Goal: Task Accomplishment & Management: Manage account settings

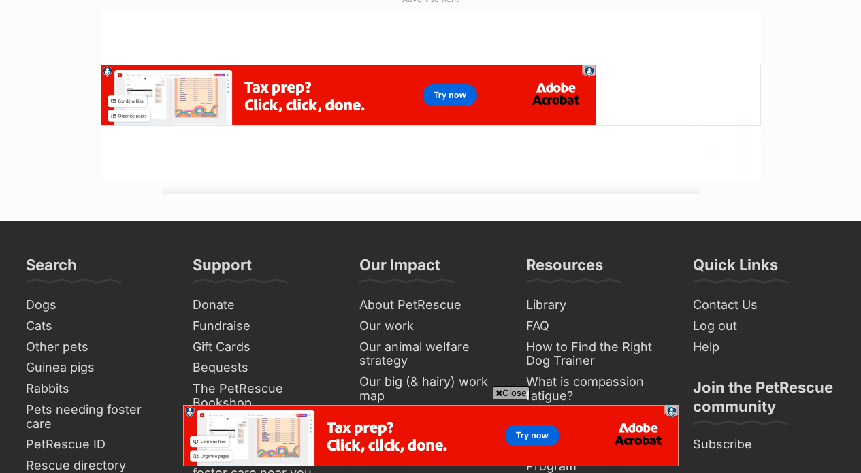
scroll to position [648, 0]
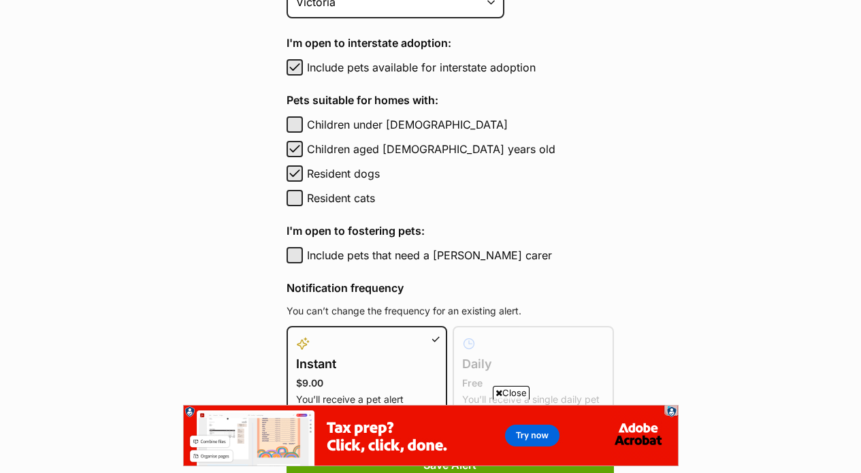
click at [293, 169] on span "button" at bounding box center [295, 173] width 14 height 16
checkbox input "false"
click at [291, 147] on span "button" at bounding box center [295, 149] width 14 height 16
checkbox input "false"
click at [295, 62] on span "button" at bounding box center [295, 67] width 14 height 16
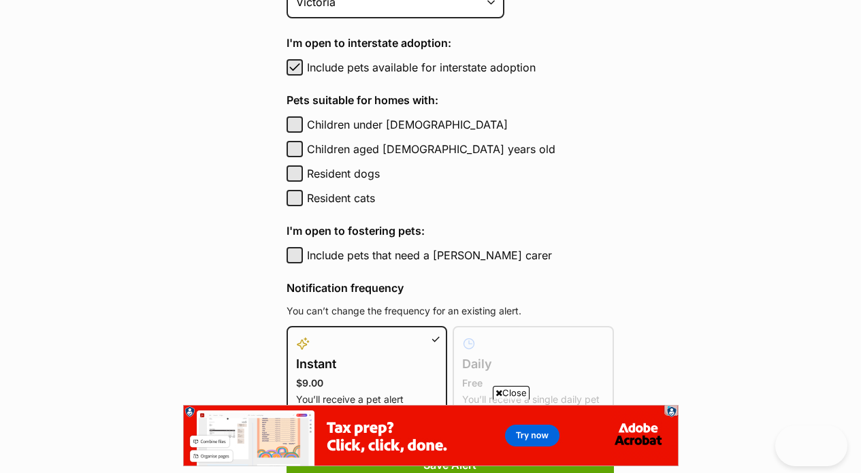
checkbox input "false"
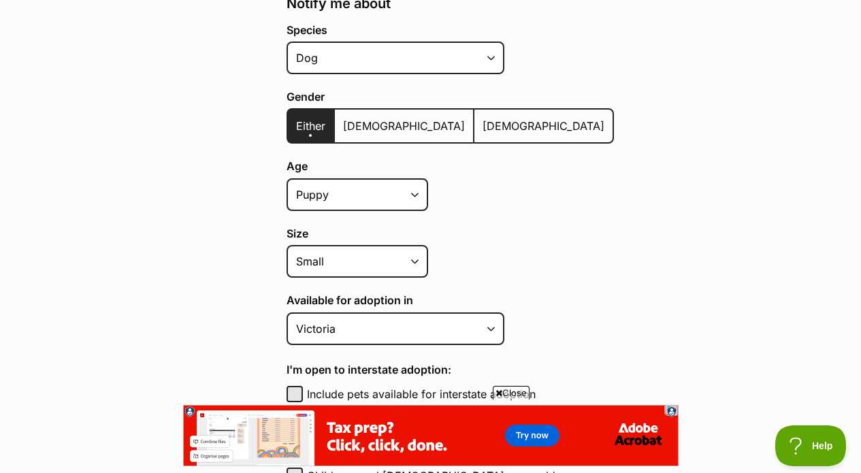
scroll to position [0, 0]
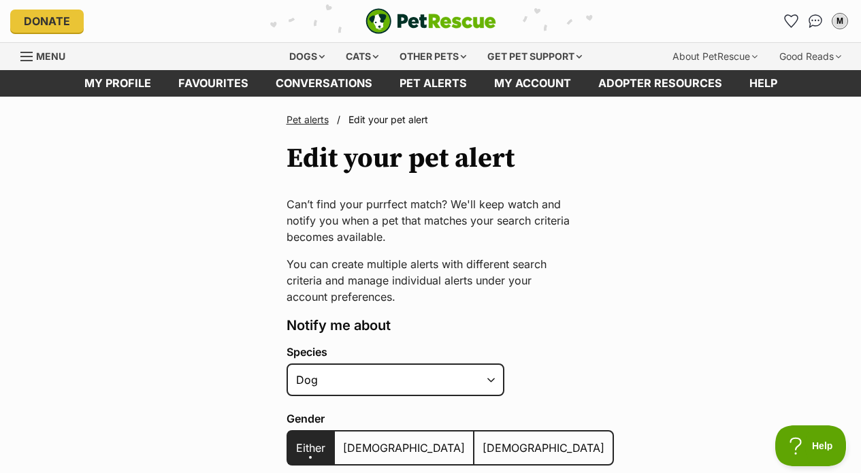
click at [311, 120] on link "Pet alerts" at bounding box center [307, 120] width 42 height 12
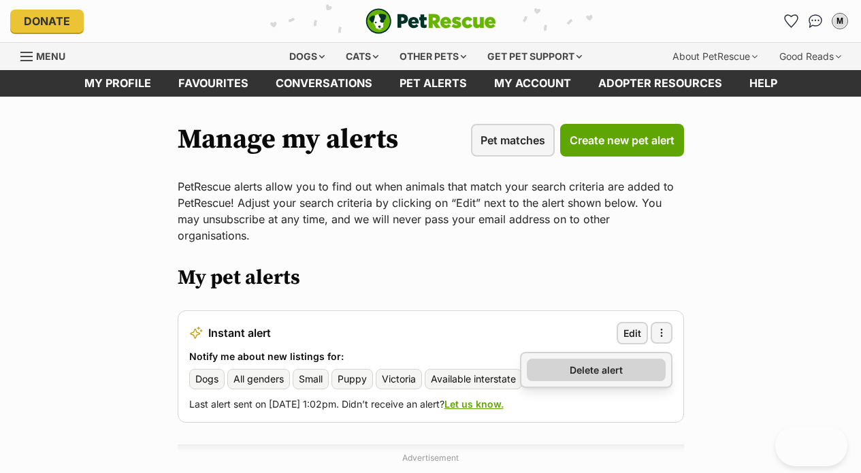
click at [583, 363] on span "Delete alert" at bounding box center [595, 370] width 53 height 14
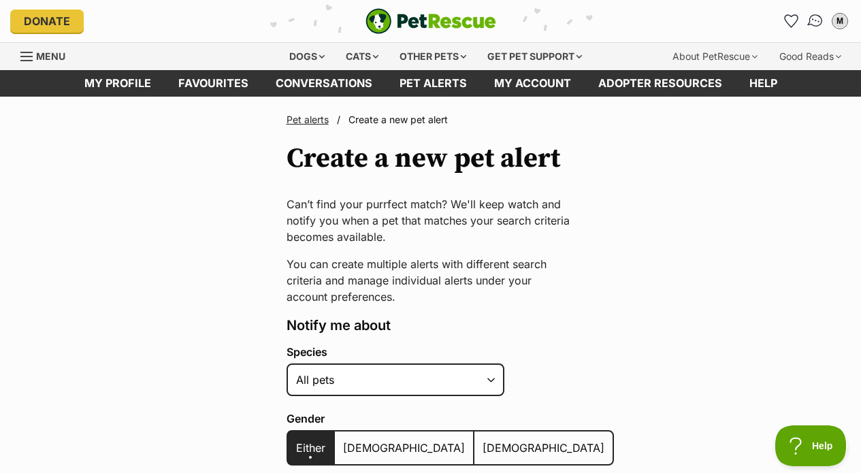
click at [810, 24] on img "Conversations" at bounding box center [815, 21] width 18 height 18
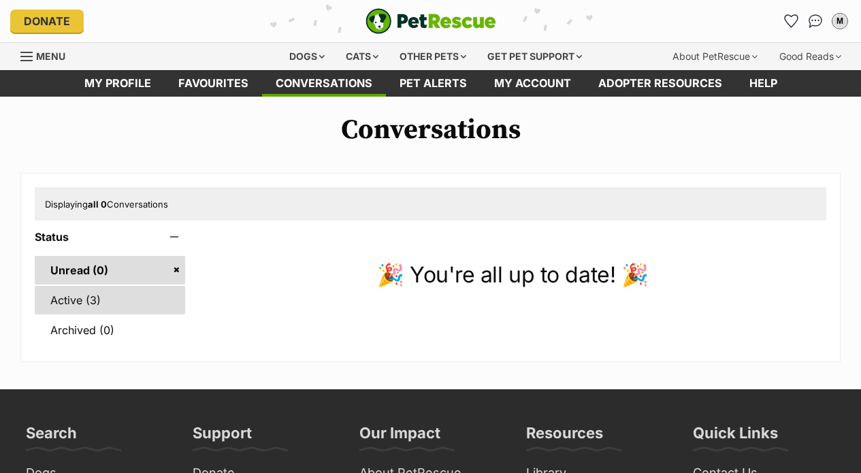
click at [44, 295] on link "Active (3)" at bounding box center [110, 300] width 150 height 29
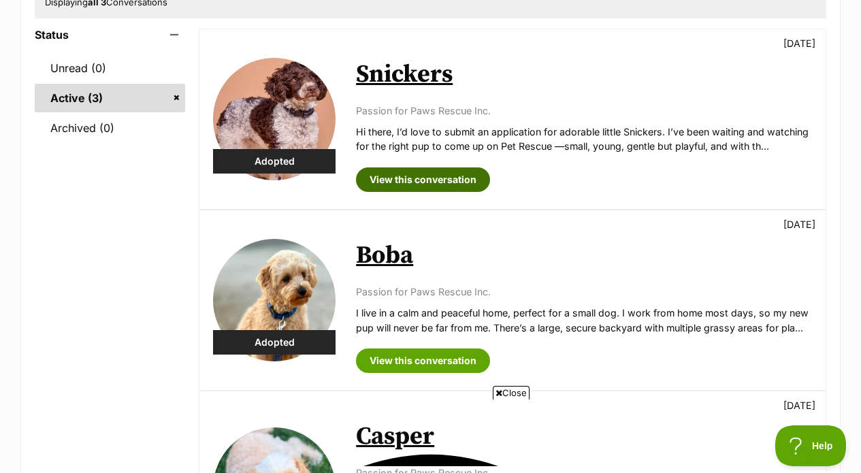
click at [416, 182] on link "View this conversation" at bounding box center [423, 179] width 134 height 24
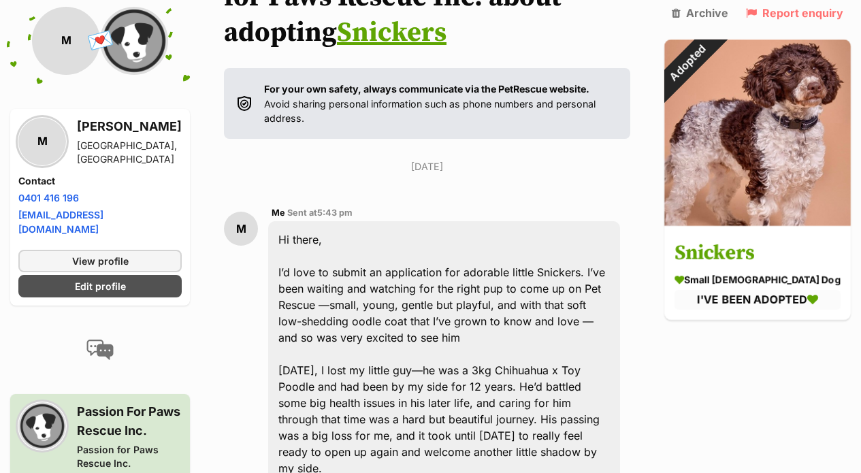
scroll to position [445, 0]
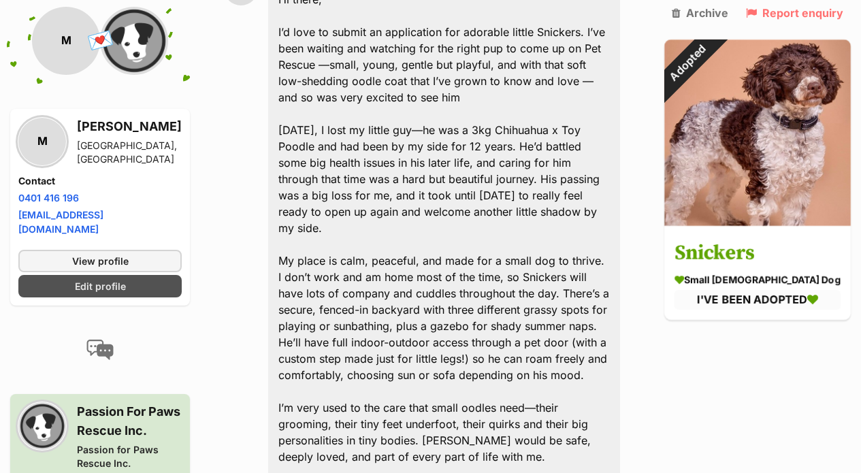
click at [124, 279] on span "Edit profile" at bounding box center [100, 286] width 51 height 14
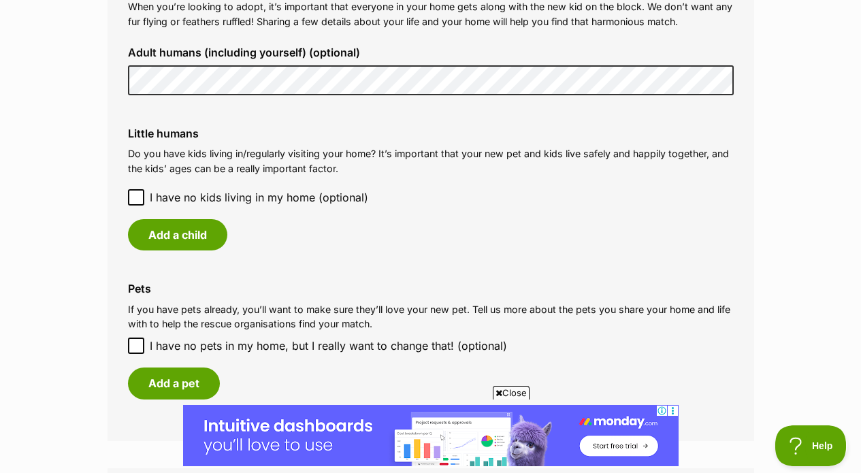
scroll to position [1529, 0]
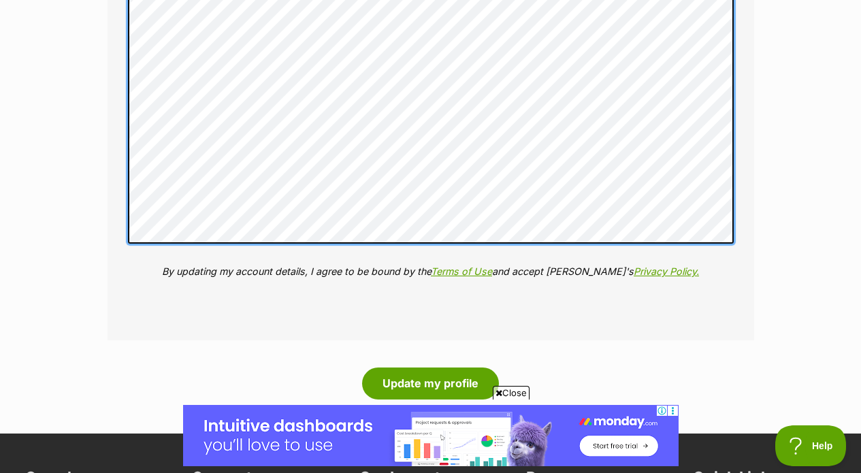
click at [294, 274] on div "More about me (optional) Help the rescue organisation really get to know you, y…" at bounding box center [430, 28] width 627 height 564
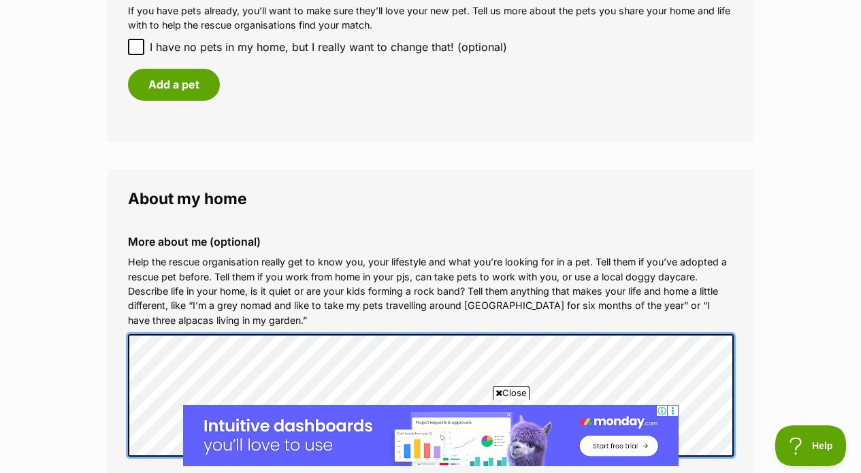
scroll to position [1833, 0]
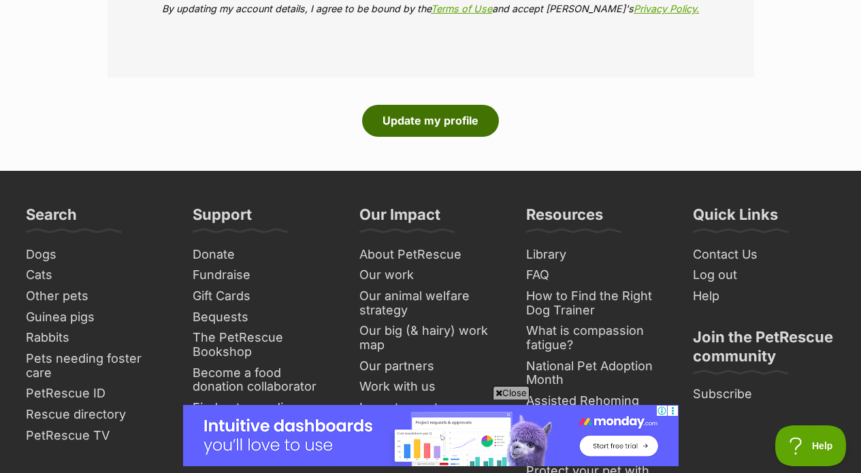
click at [433, 118] on button "Update my profile" at bounding box center [430, 120] width 137 height 31
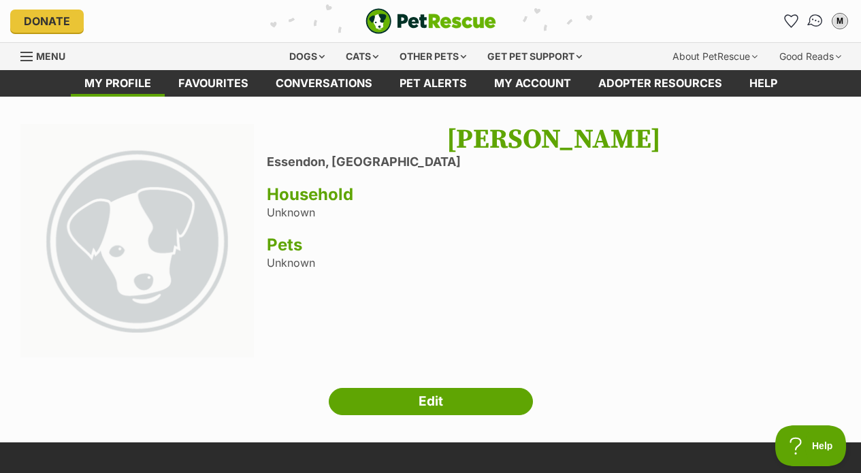
click at [808, 18] on img "Conversations" at bounding box center [815, 21] width 18 height 18
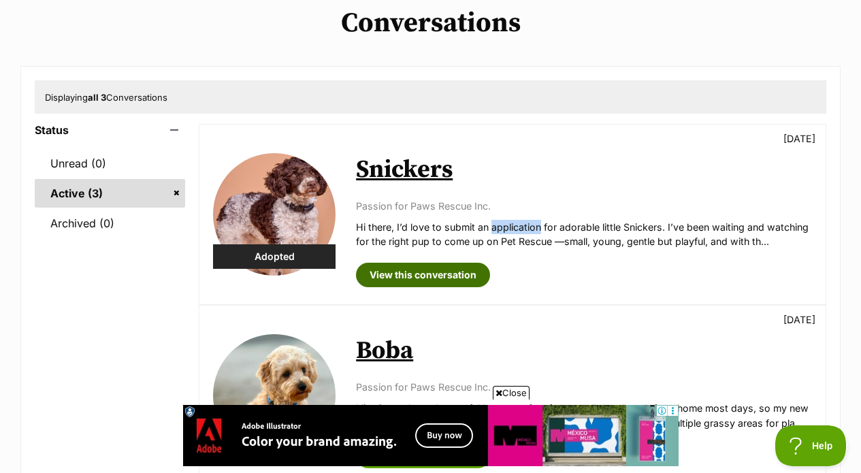
click at [449, 275] on link "View this conversation" at bounding box center [423, 275] width 134 height 24
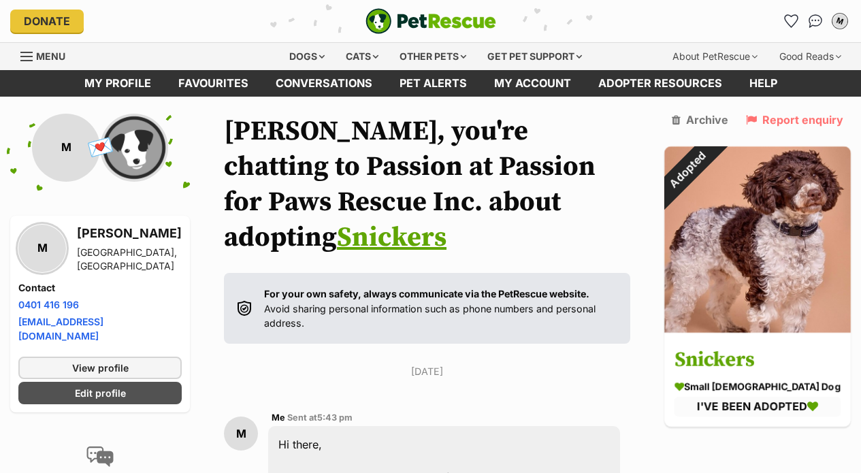
click at [835, 25] on div "M" at bounding box center [840, 21] width 18 height 18
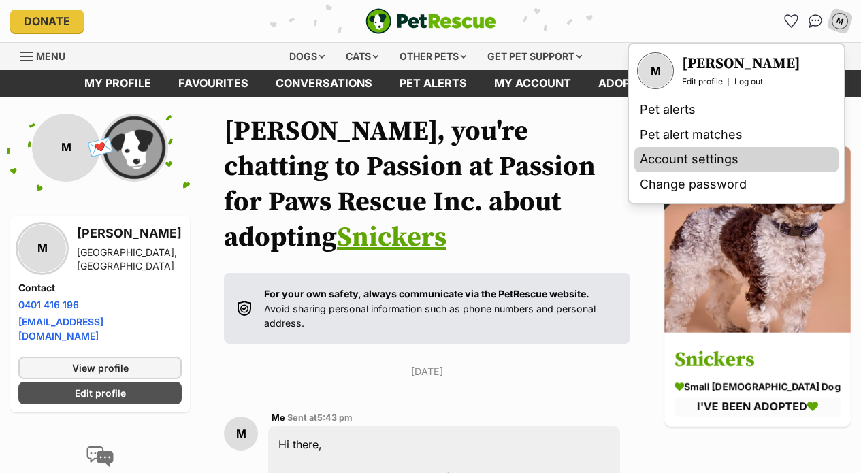
click at [680, 163] on link "Account settings" at bounding box center [736, 159] width 204 height 25
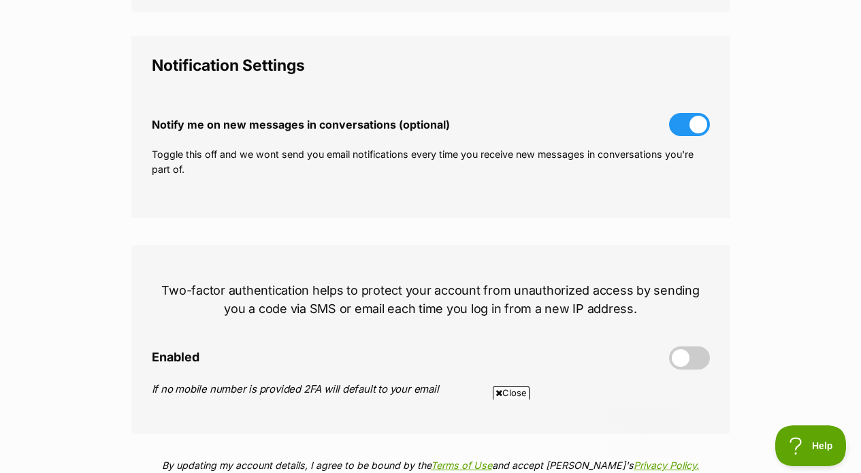
click at [690, 122] on span at bounding box center [689, 124] width 41 height 23
click at [0, 0] on input "Notify me on new messages in conversations (optional)" at bounding box center [0, 0] width 0 height 0
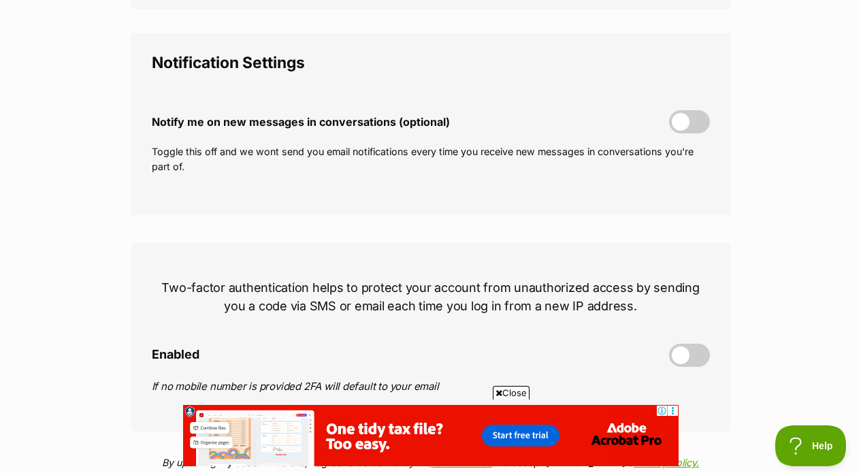
scroll to position [776, 0]
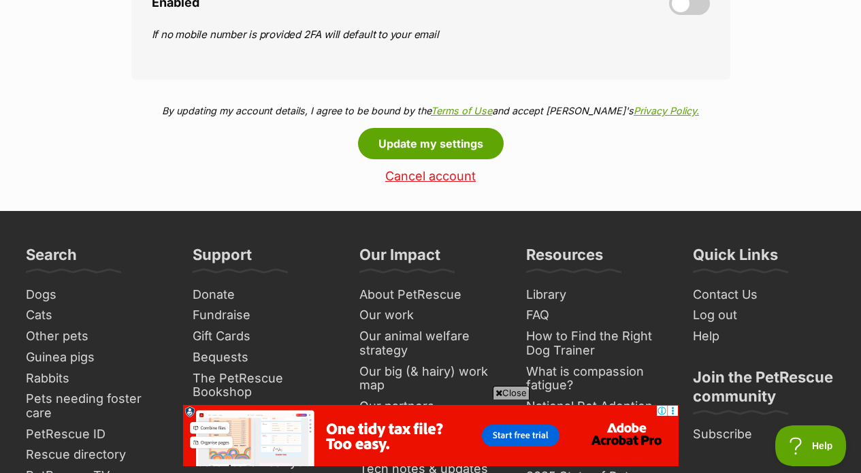
click at [434, 176] on link "Cancel account" at bounding box center [430, 176] width 599 height 14
